Goal: Task Accomplishment & Management: Use online tool/utility

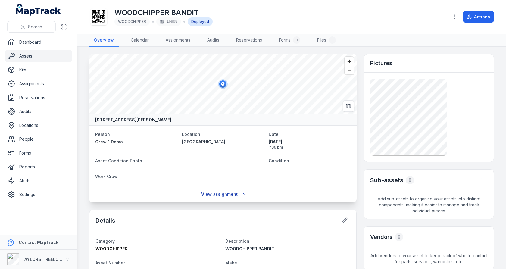
click at [215, 190] on link "View assignment" at bounding box center [222, 193] width 51 height 11
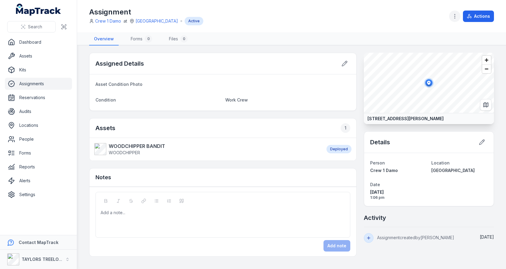
click at [453, 19] on icon "button" at bounding box center [455, 16] width 6 height 6
click at [263, 14] on div "Assignment Crew 1 Damo at [GEOGRAPHIC_DATA] Active Actions" at bounding box center [291, 16] width 405 height 28
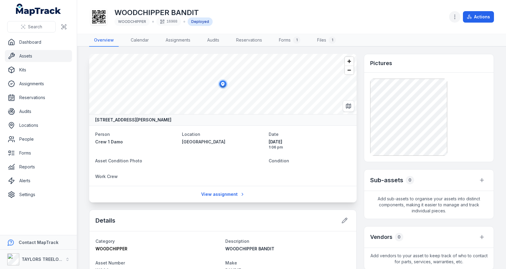
click at [453, 18] on icon "button" at bounding box center [455, 17] width 6 height 6
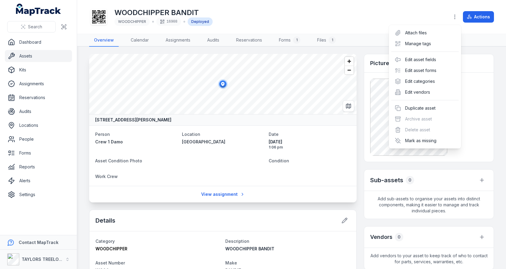
click at [364, 30] on div "WOODCHIPPER BANDIT WOODCHIPPER 16908 Deployed Actions" at bounding box center [291, 16] width 405 height 29
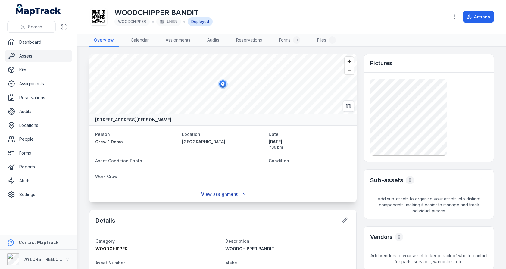
click at [212, 192] on link "View assignment" at bounding box center [222, 193] width 51 height 11
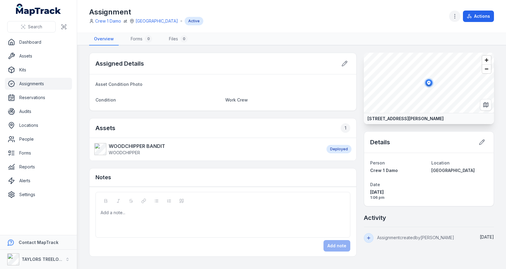
click at [451, 14] on button "button" at bounding box center [454, 16] width 11 height 11
click at [410, 19] on div "Assignment Crew 1 Damo at [GEOGRAPHIC_DATA] Active Actions" at bounding box center [291, 16] width 405 height 28
click at [475, 19] on button "Actions" at bounding box center [478, 16] width 31 height 11
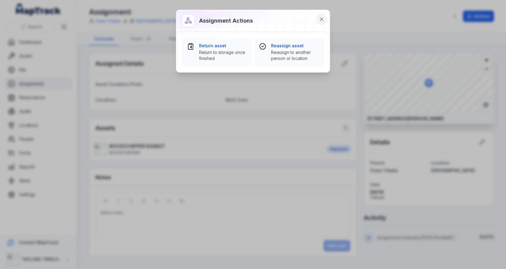
click at [321, 19] on icon at bounding box center [321, 19] width 3 height 3
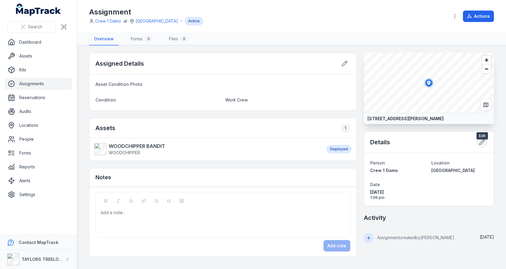
click at [483, 145] on icon at bounding box center [482, 142] width 6 height 6
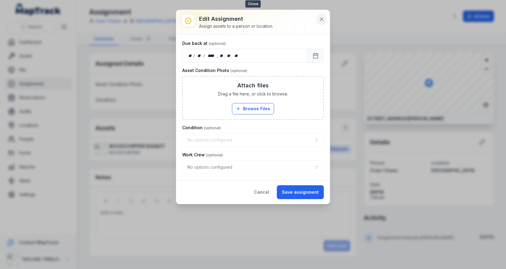
click at [319, 22] on button at bounding box center [321, 19] width 11 height 11
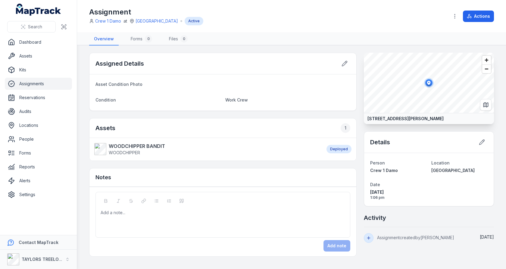
click at [232, 113] on div "Assigned Details Asset Condition Photo Condition Work Crew Assets 1 WOODCHIPPER…" at bounding box center [222, 155] width 267 height 204
click at [110, 143] on strong "WOODCHIPPER BANDIT" at bounding box center [137, 145] width 56 height 7
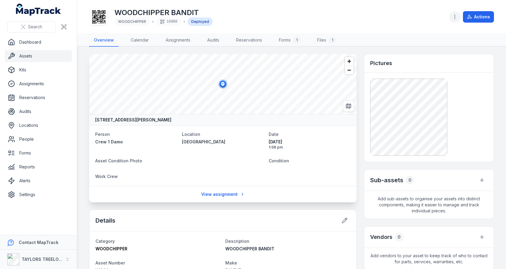
click at [458, 17] on icon "button" at bounding box center [455, 17] width 6 height 6
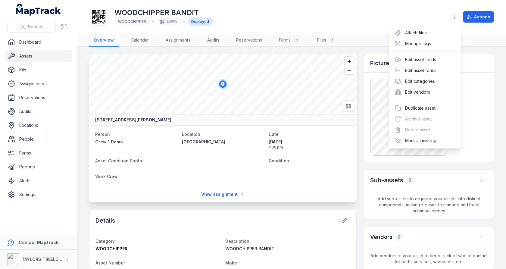
click at [368, 26] on div "WOODCHIPPER BANDIT WOODCHIPPER 16908 Deployed Actions" at bounding box center [291, 16] width 405 height 29
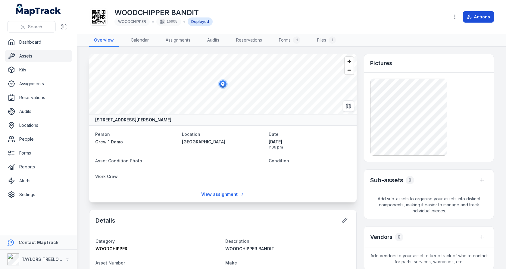
click at [480, 18] on button "Actions" at bounding box center [478, 16] width 31 height 11
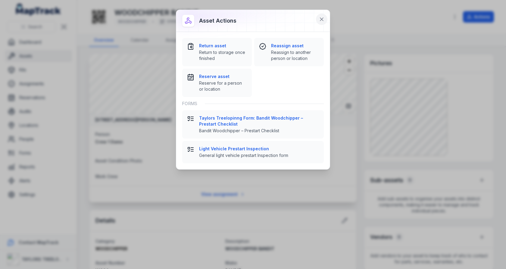
click at [318, 18] on button at bounding box center [321, 19] width 11 height 11
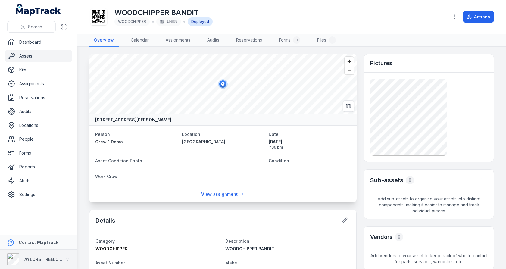
click at [33, 258] on strong "TAYLORS TREELOPPING" at bounding box center [47, 259] width 50 height 5
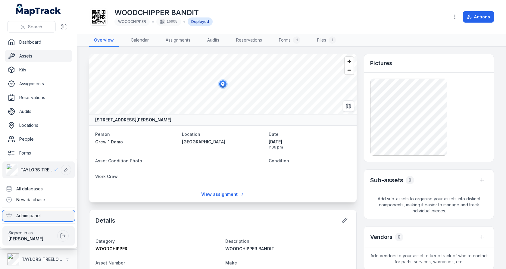
click at [42, 213] on div "Admin panel" at bounding box center [38, 215] width 72 height 11
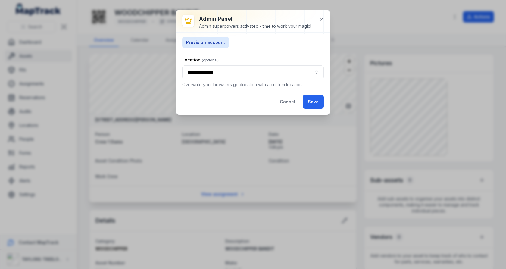
click at [227, 75] on button "**********" at bounding box center [253, 72] width 142 height 14
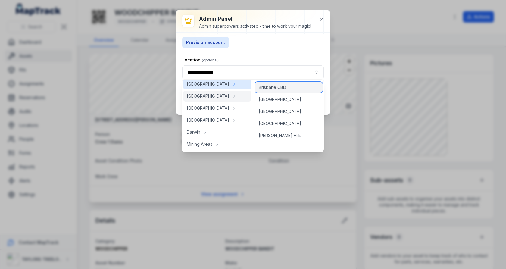
click at [276, 91] on div "Brisbane CBD" at bounding box center [288, 87] width 67 height 11
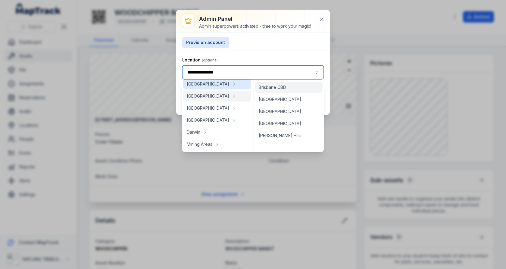
type input "**********"
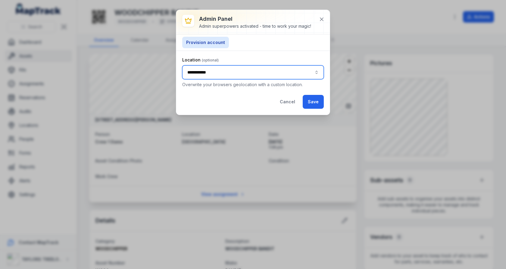
click at [287, 74] on button "**********" at bounding box center [253, 72] width 142 height 14
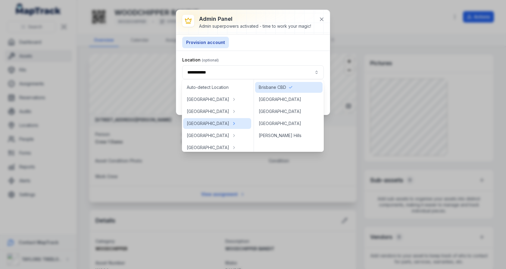
click at [290, 54] on div "**********" at bounding box center [253, 83] width 154 height 64
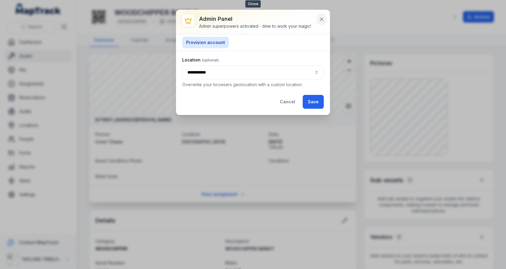
click at [320, 21] on icon at bounding box center [322, 19] width 6 height 6
